Goal: Use online tool/utility: Utilize a website feature to perform a specific function

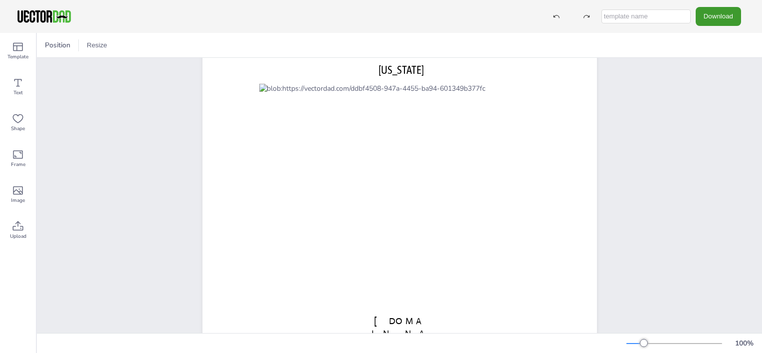
scroll to position [40, 0]
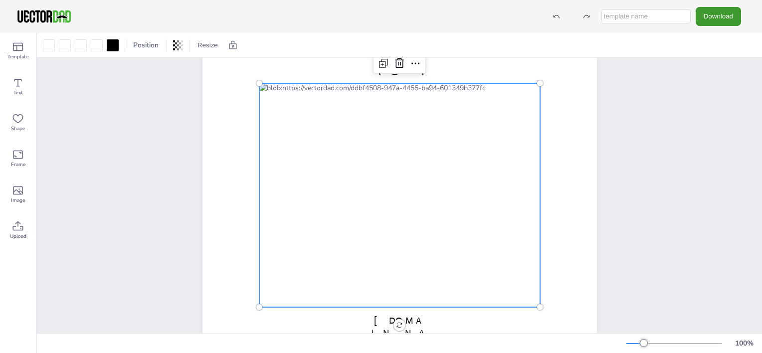
click at [267, 231] on div at bounding box center [399, 195] width 281 height 224
click at [139, 48] on span "Position" at bounding box center [145, 44] width 29 height 9
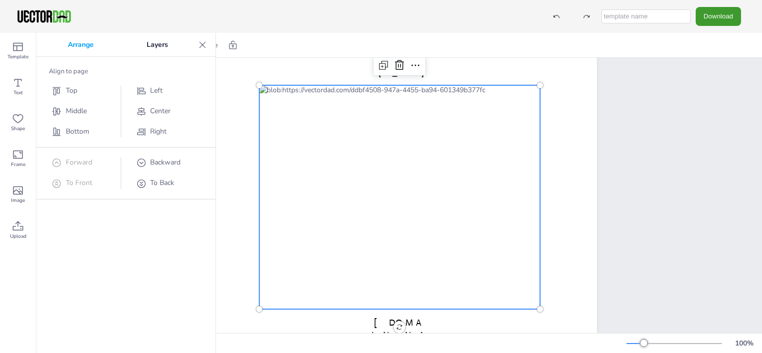
click at [201, 45] on icon at bounding box center [202, 44] width 6 height 6
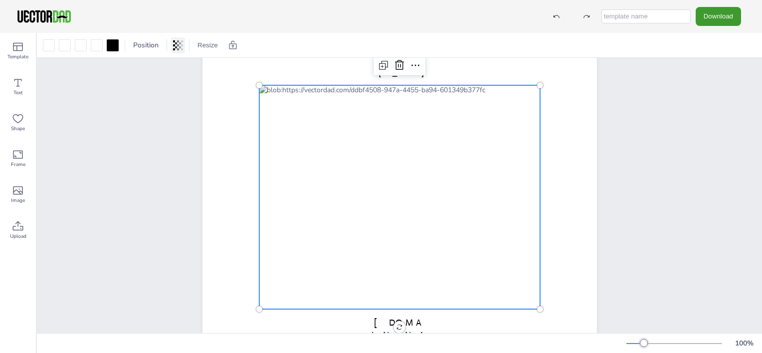
click at [182, 45] on icon at bounding box center [182, 45] width 2 height 10
click at [716, 186] on div "NEW YORK vectordad.com" at bounding box center [399, 187] width 725 height 335
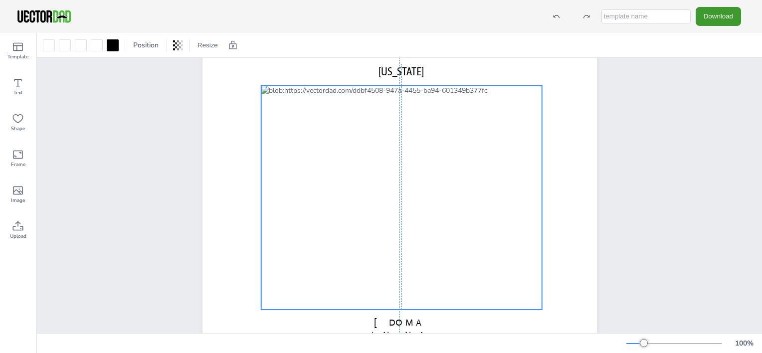
click at [303, 223] on div at bounding box center [401, 198] width 281 height 224
click at [303, 222] on div at bounding box center [401, 198] width 281 height 224
click at [303, 220] on div at bounding box center [401, 198] width 281 height 224
click at [303, 220] on div at bounding box center [401, 197] width 281 height 224
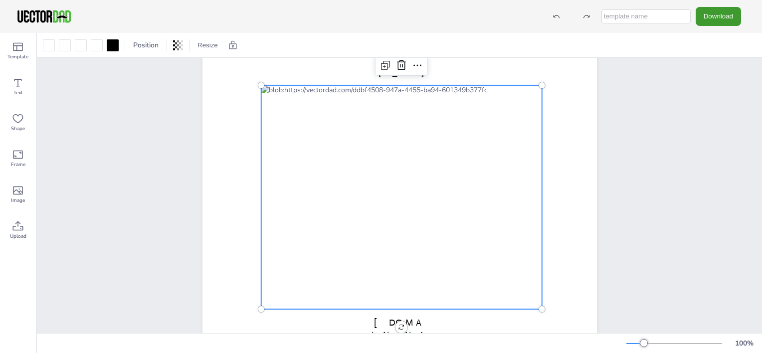
click at [303, 221] on div at bounding box center [401, 197] width 281 height 224
click at [303, 220] on div at bounding box center [401, 198] width 281 height 224
click at [303, 219] on div at bounding box center [401, 197] width 281 height 224
click at [326, 225] on div at bounding box center [401, 197] width 281 height 224
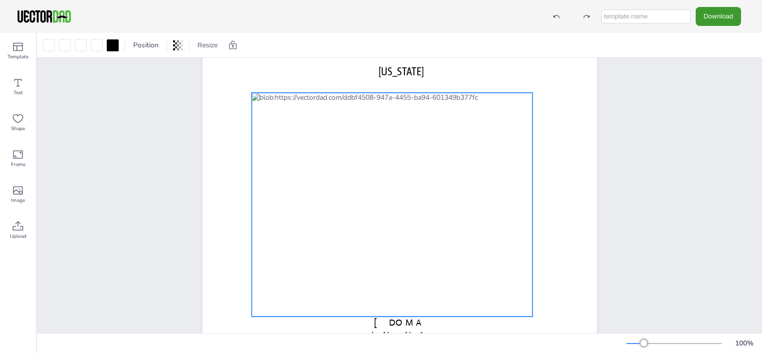
drag, startPoint x: 368, startPoint y: 222, endPoint x: 357, endPoint y: 229, distance: 12.9
click at [357, 229] on div at bounding box center [391, 205] width 281 height 224
drag, startPoint x: 356, startPoint y: 229, endPoint x: 443, endPoint y: 50, distance: 199.4
click at [369, 207] on div at bounding box center [390, 205] width 281 height 224
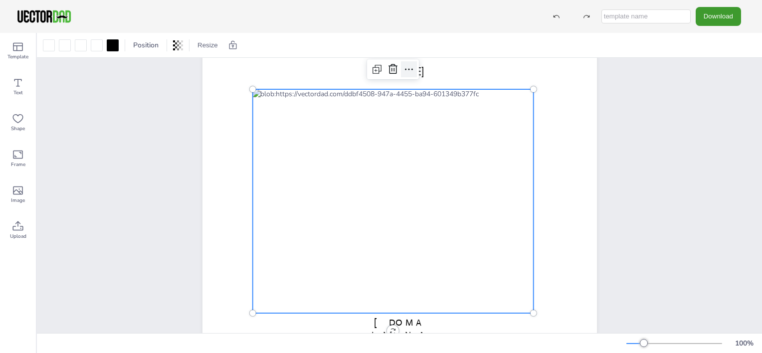
click at [403, 74] on icon at bounding box center [409, 69] width 12 height 12
click at [156, 42] on span "Position" at bounding box center [145, 44] width 29 height 9
